Goal: Communication & Community: Ask a question

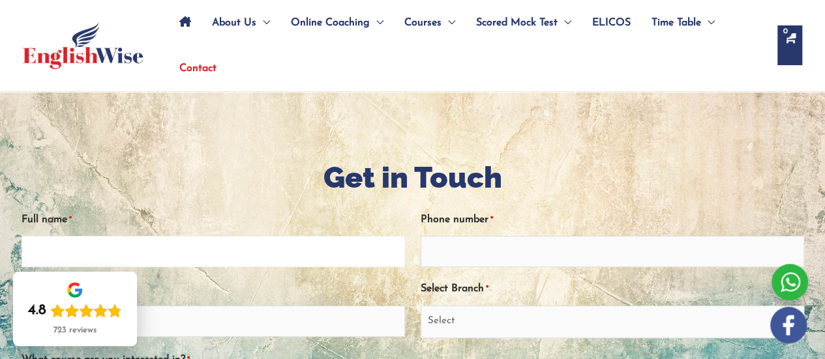
click at [184, 247] on input "Full name *" at bounding box center [213, 251] width 383 height 31
type input "Poy"
type input "0452388554"
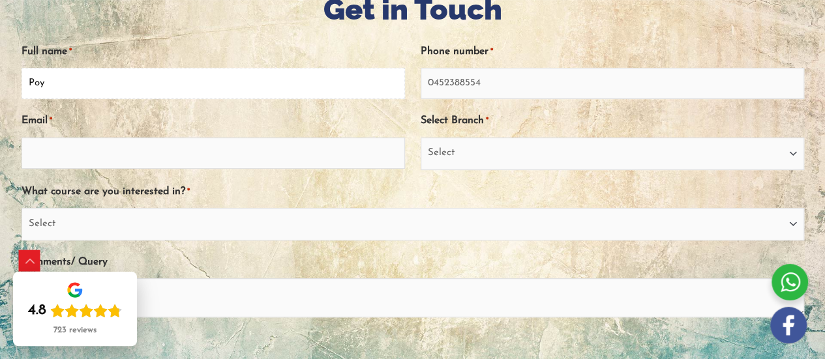
scroll to position [261, 0]
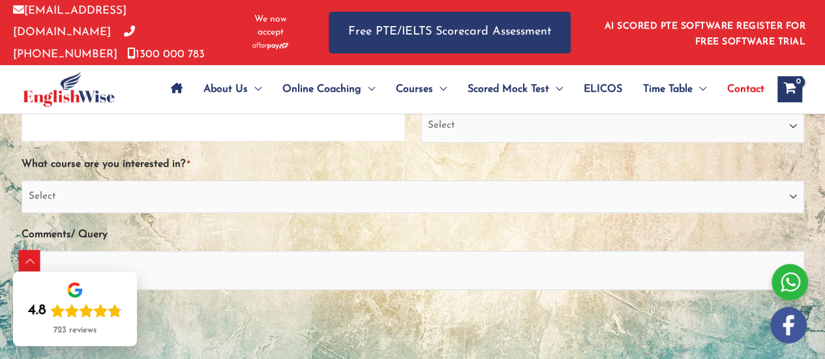
drag, startPoint x: 169, startPoint y: 121, endPoint x: 166, endPoint y: 130, distance: 9.7
click at [169, 121] on input "Email *" at bounding box center [213, 125] width 383 height 31
type input "[EMAIL_ADDRESS][DOMAIN_NAME]"
click at [455, 128] on select "Select [GEOGRAPHIC_DATA] [GEOGRAPHIC_DATA] [GEOGRAPHIC_DATA] EnglishWise Global…" at bounding box center [612, 126] width 383 height 33
select select "Gold Coast"
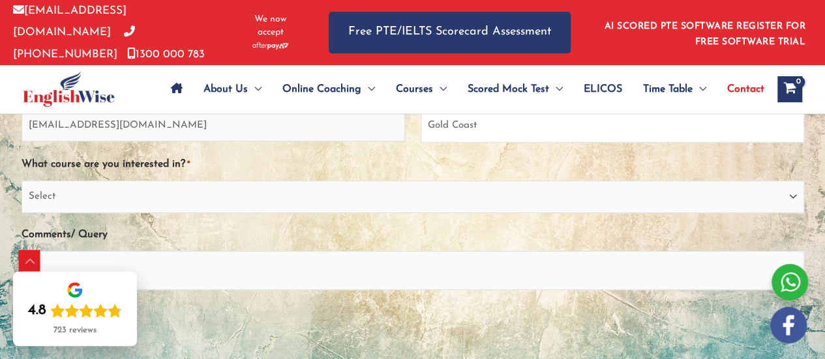
click at [421, 110] on select "Select [GEOGRAPHIC_DATA] [GEOGRAPHIC_DATA] [GEOGRAPHIC_DATA] EnglishWise Global…" at bounding box center [612, 126] width 383 height 33
click at [255, 196] on select "Select PTE NAATI IELTS OET General English" at bounding box center [413, 197] width 783 height 33
drag, startPoint x: 191, startPoint y: 194, endPoint x: 172, endPoint y: 198, distance: 19.5
click at [190, 194] on select "Select PTE NAATI IELTS OET General English" at bounding box center [413, 197] width 783 height 33
select select "General English"
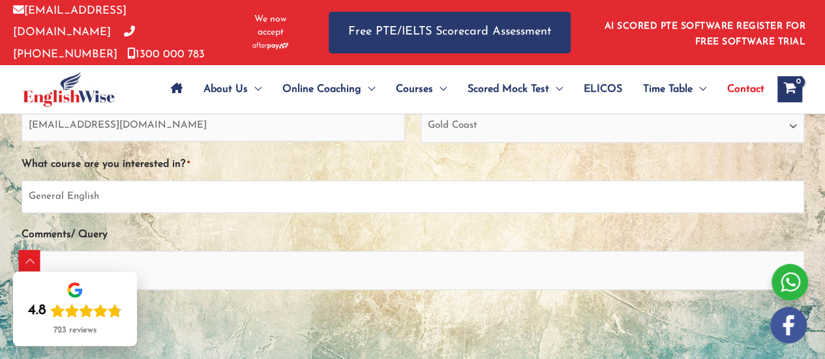
click at [22, 181] on select "Select PTE NAATI IELTS OET General English" at bounding box center [413, 197] width 783 height 33
click at [98, 256] on textarea "Comments/ Query" at bounding box center [413, 270] width 783 height 39
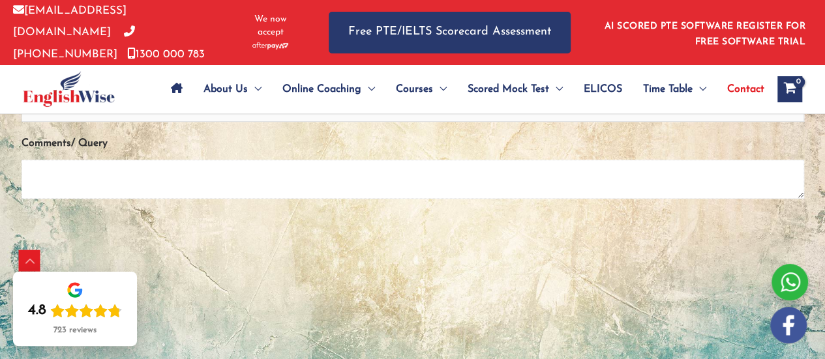
scroll to position [391, 0]
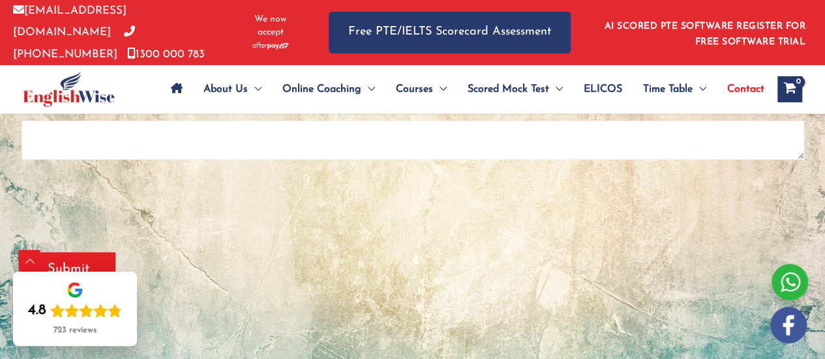
click at [104, 123] on textarea "Comments/ Query" at bounding box center [413, 140] width 783 height 39
paste textarea "Subject: Homestay Hosting Availability Good afternoon, I have hosted your stude…"
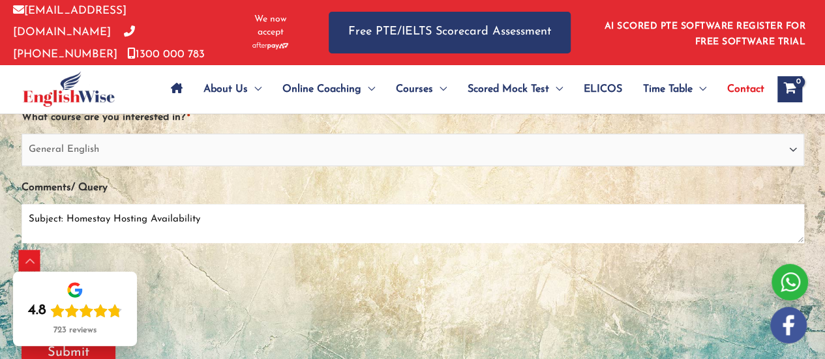
scroll to position [326, 0]
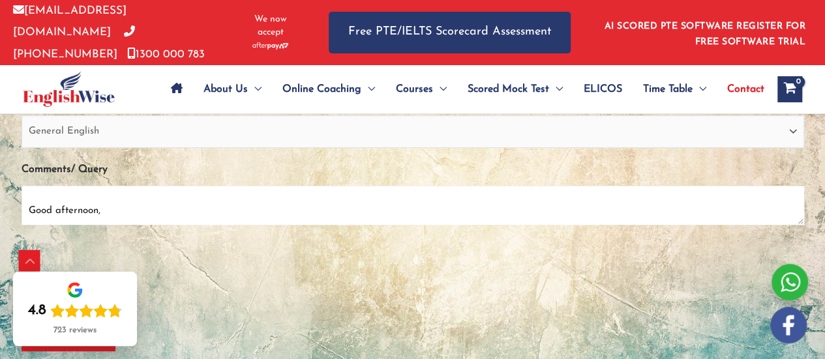
drag, startPoint x: 67, startPoint y: 194, endPoint x: 0, endPoint y: 215, distance: 69.9
click at [22, 215] on div "Get in Touch " * " indicates required fields Full name * Poy Phone number * [PH…" at bounding box center [413, 129] width 783 height 597
click at [202, 191] on textarea "Homestay Hosting Availability Good afternoon, I have hosted your students befor…" at bounding box center [413, 205] width 783 height 39
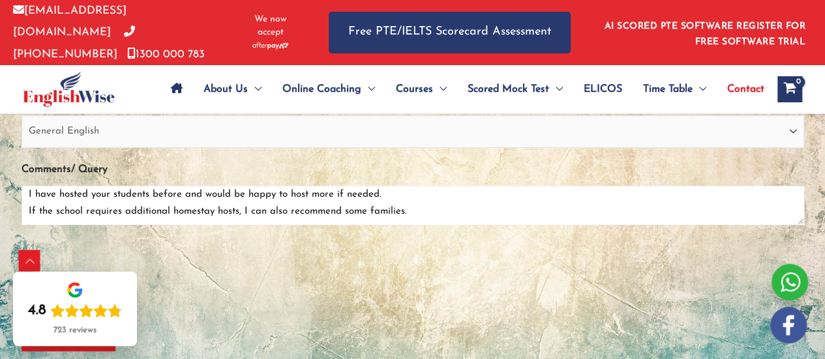
drag, startPoint x: 110, startPoint y: 190, endPoint x: 93, endPoint y: 193, distance: 17.8
click at [93, 193] on textarea "Homestay Hosting Availability. Good afternoon, I have hosted your students befo…" at bounding box center [413, 205] width 783 height 39
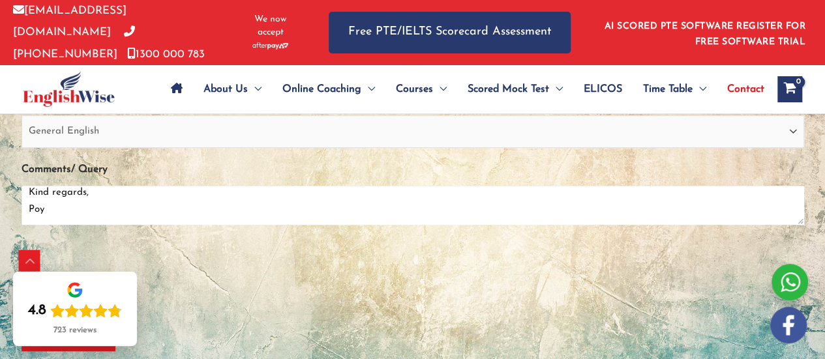
scroll to position [63, 0]
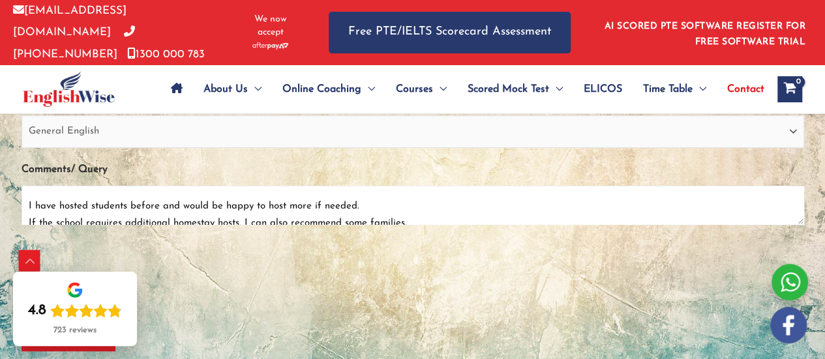
click at [368, 212] on textarea "Homestay Hosting Availability. Good afternoon, I have hosted students before an…" at bounding box center [413, 205] width 783 height 39
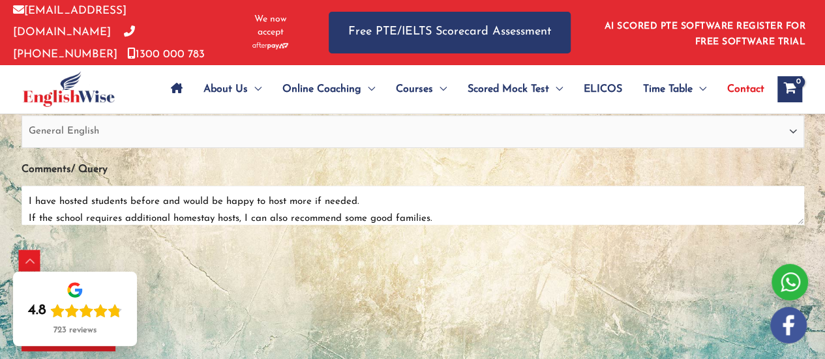
click at [130, 200] on textarea "Homestay Hosting Availability. Good afternoon, I have hosted students before an…" at bounding box center [413, 205] width 783 height 39
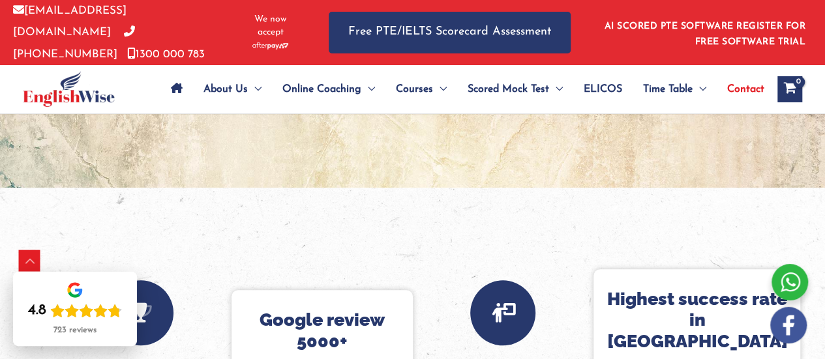
drag, startPoint x: 61, startPoint y: 211, endPoint x: 122, endPoint y: 389, distance: 188.7
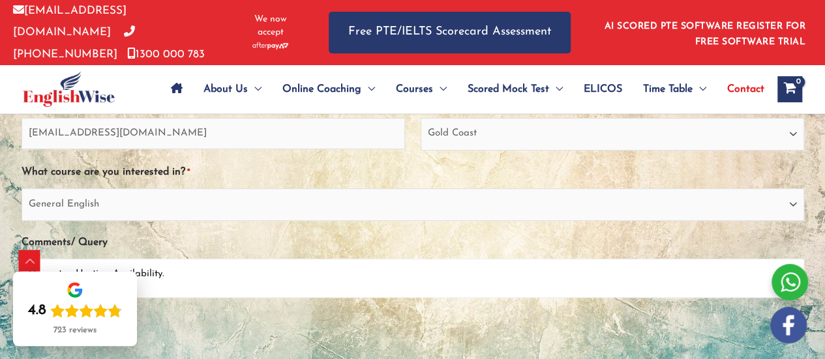
scroll to position [274, 0]
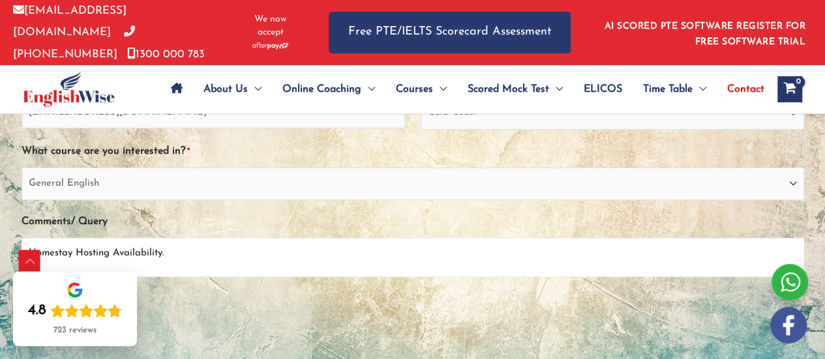
paste textarea "Good afternoon, I have hosted many students from your school in the past and I …"
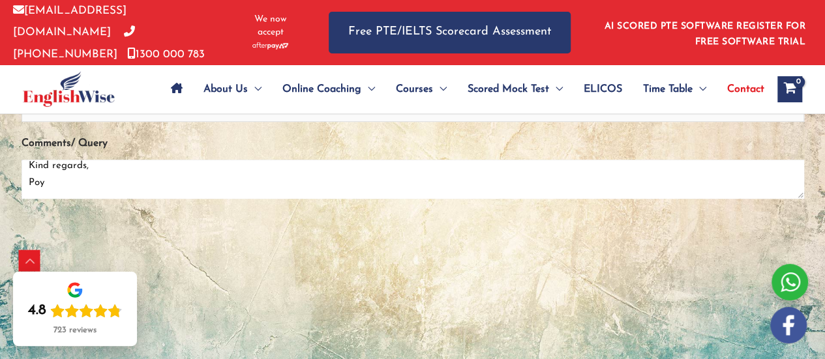
scroll to position [404, 0]
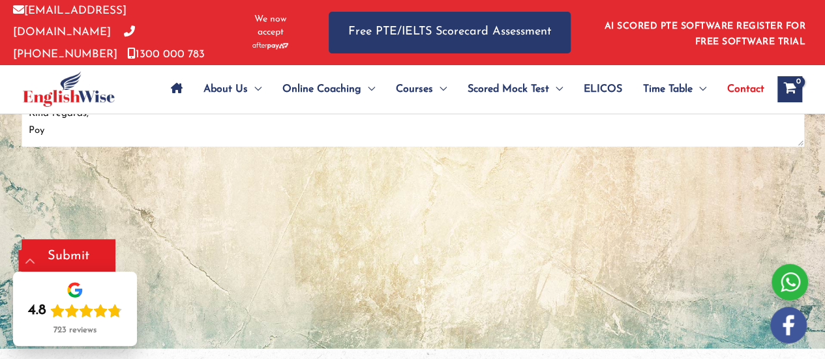
type textarea "Homestay Hosting Availability. Good afternoon, I have hosted many students from…"
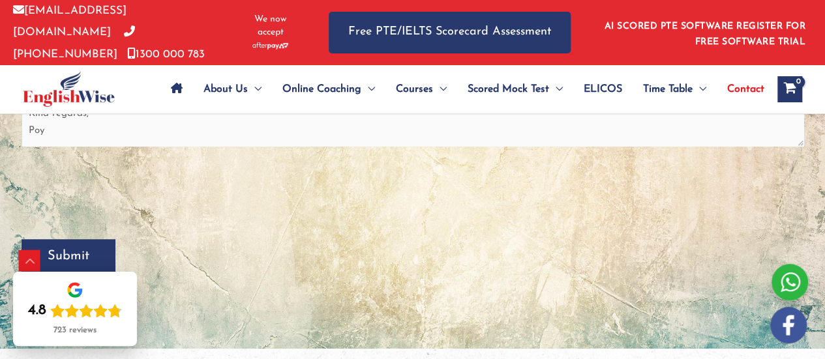
click at [48, 247] on input "Submit" at bounding box center [69, 256] width 94 height 34
